Goal: Information Seeking & Learning: Stay updated

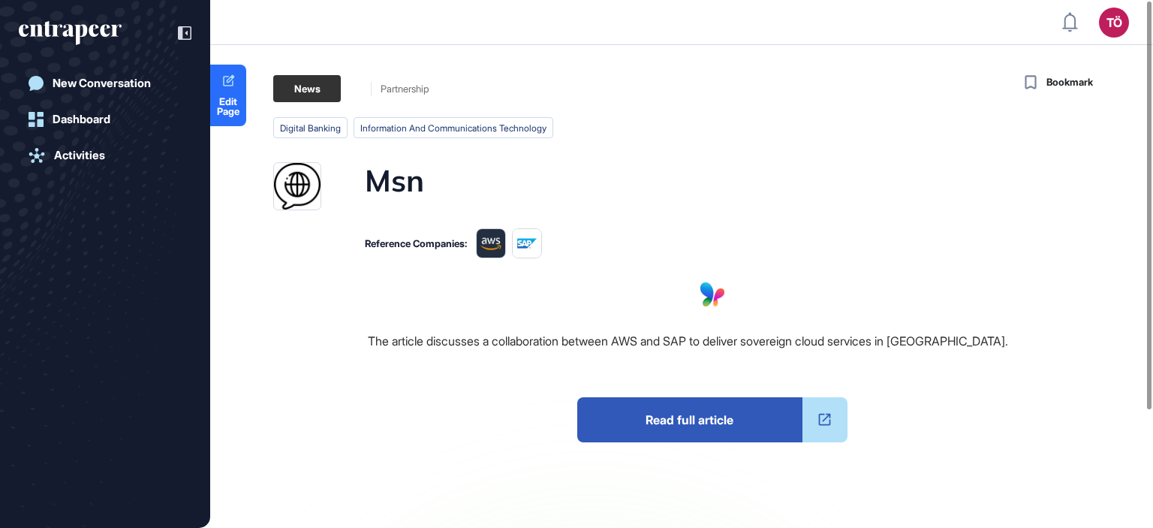
click at [723, 423] on span "Read full article" at bounding box center [689, 419] width 225 height 45
